Goal: Task Accomplishment & Management: Use online tool/utility

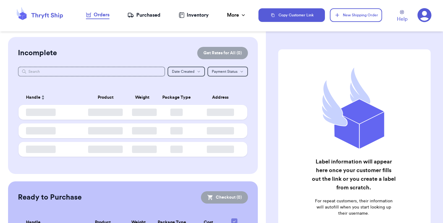
checkbox input "false"
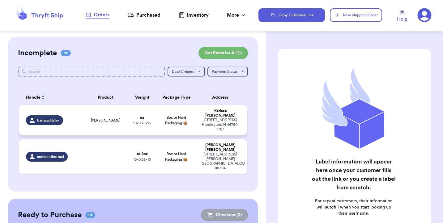
click at [139, 115] on td "oz 10 x 0.25 x 13" at bounding box center [142, 120] width 28 height 31
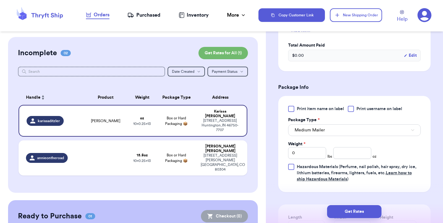
scroll to position [192, 0]
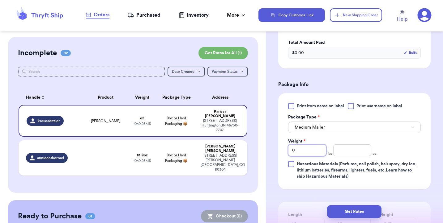
click at [312, 156] on input "0" at bounding box center [307, 151] width 38 height 12
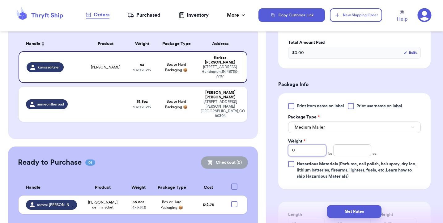
scroll to position [53, 0]
click at [342, 156] on input "number" at bounding box center [352, 151] width 38 height 12
type input "35"
type input "35.5"
click at [335, 134] on button "Medium Mailer" at bounding box center [354, 128] width 133 height 12
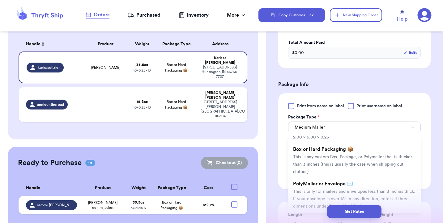
scroll to position [72, 0]
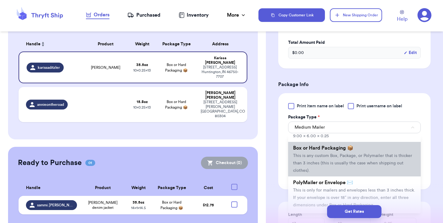
click at [323, 170] on li "Box or Hard Packaging 📦 This is any custom Box, Package, or Polymailer that is …" at bounding box center [354, 159] width 133 height 35
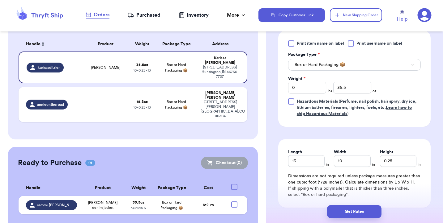
scroll to position [253, 0]
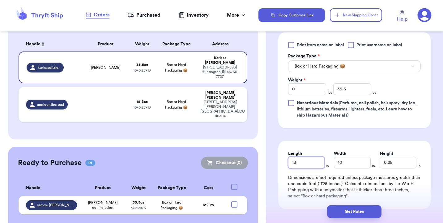
click at [307, 168] on input "13" at bounding box center [306, 163] width 36 height 12
type input "10"
type input "1"
type input "8"
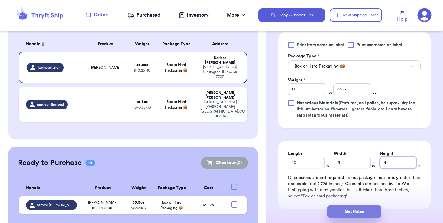
type input "4"
click at [365, 209] on button "Get Rates" at bounding box center [354, 212] width 54 height 13
type input "2"
type input "3.5"
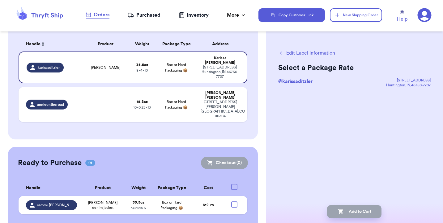
scroll to position [0, 0]
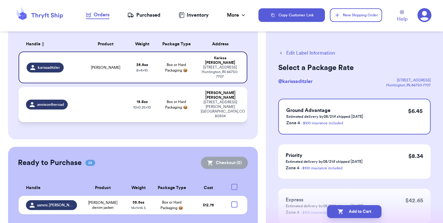
click at [117, 94] on td at bounding box center [106, 104] width 46 height 35
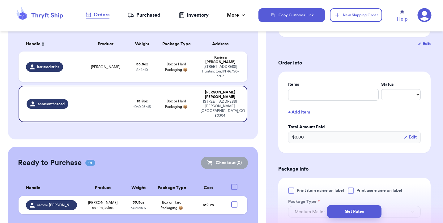
scroll to position [108, 0]
click at [312, 95] on input "text" at bounding box center [333, 95] width 91 height 12
